Goal: Check status

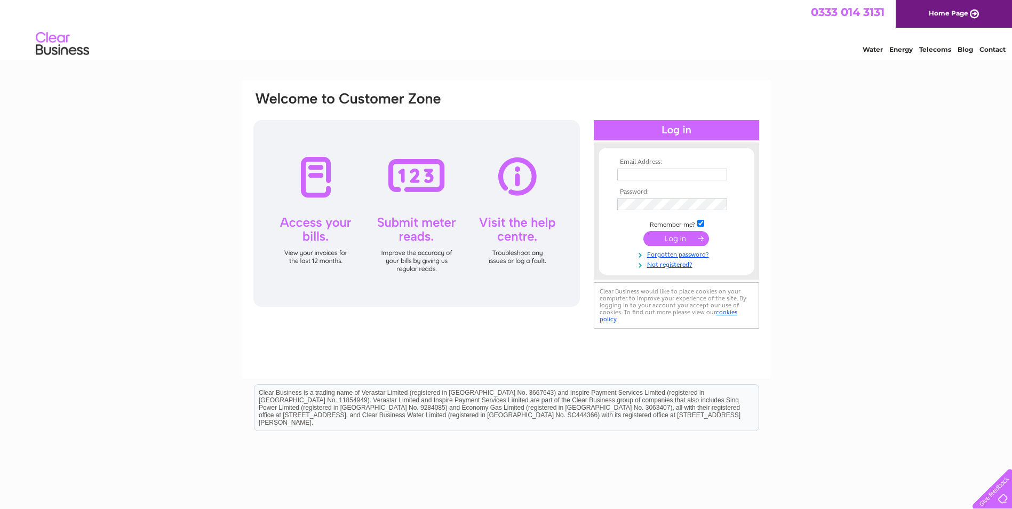
click at [654, 175] on input "text" at bounding box center [672, 175] width 110 height 12
type input "sam@packedup.co.uk"
click at [685, 241] on input "submit" at bounding box center [677, 239] width 66 height 15
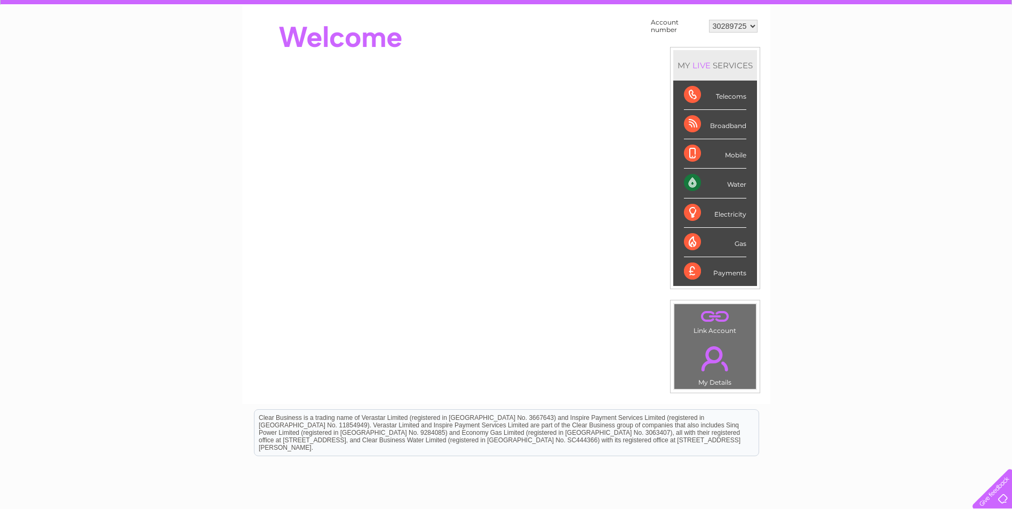
scroll to position [84, 0]
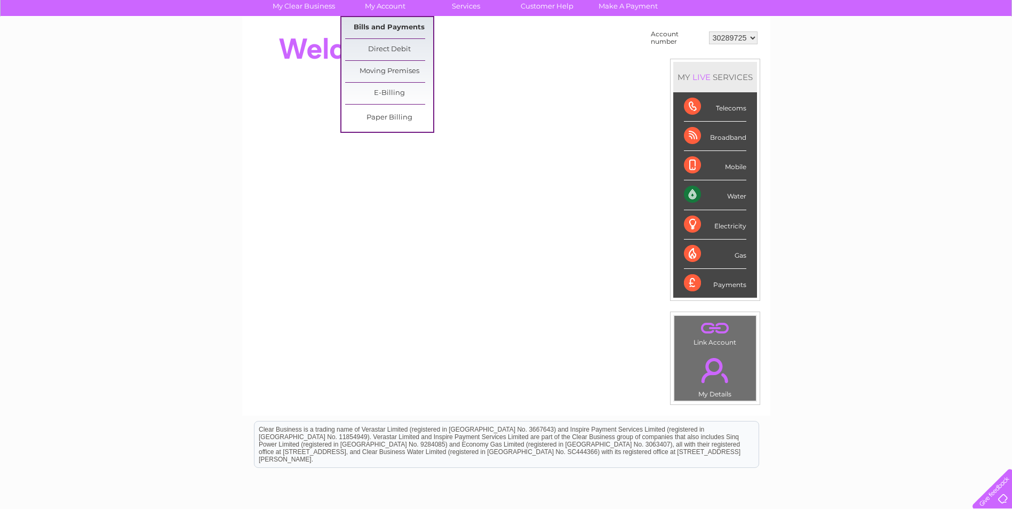
click at [393, 27] on link "Bills and Payments" at bounding box center [389, 27] width 88 height 21
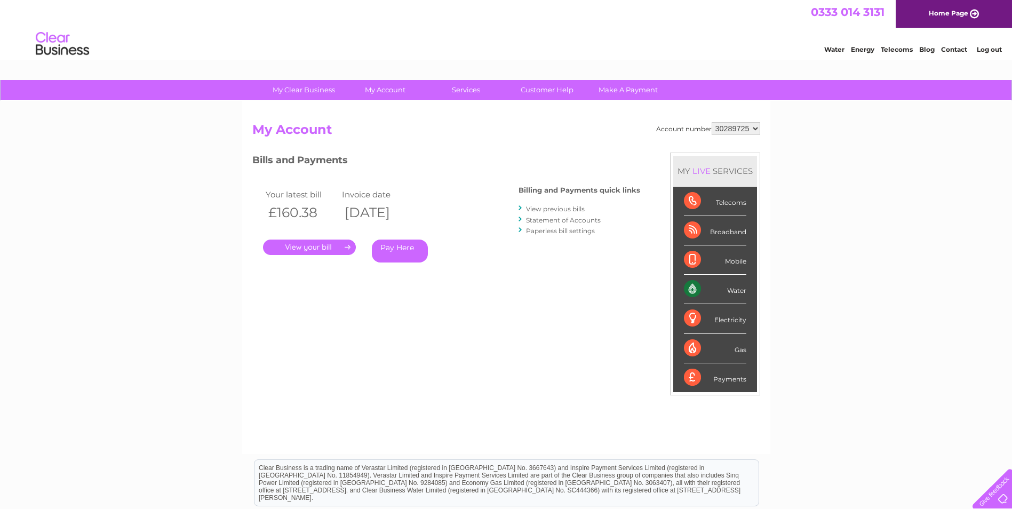
click at [314, 246] on link "." at bounding box center [309, 247] width 93 height 15
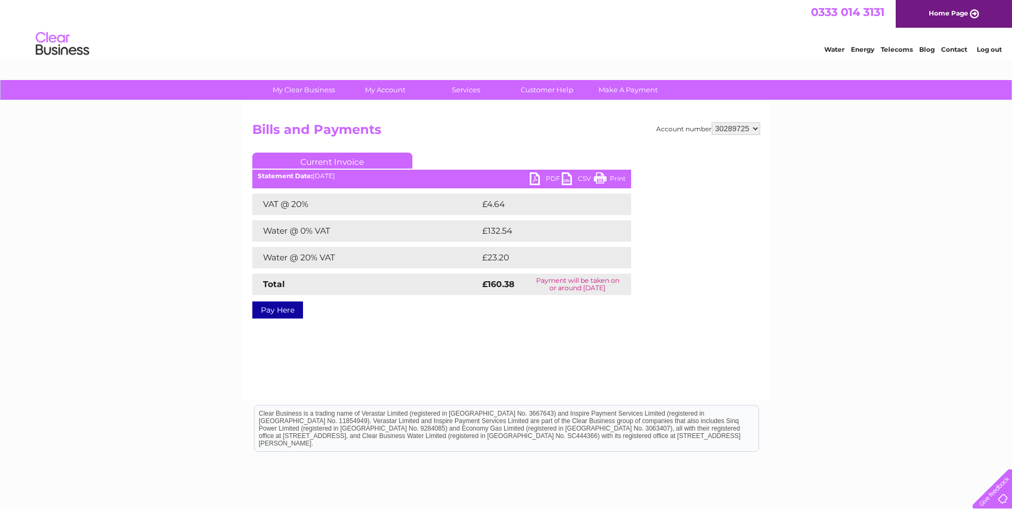
click at [539, 177] on link "PDF" at bounding box center [546, 179] width 32 height 15
